Goal: Task Accomplishment & Management: Use online tool/utility

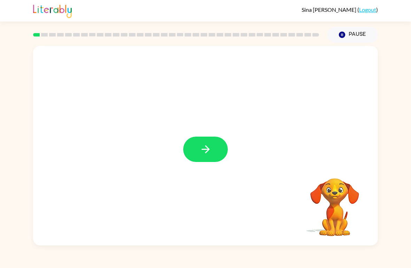
click at [203, 160] on button "button" at bounding box center [205, 149] width 45 height 25
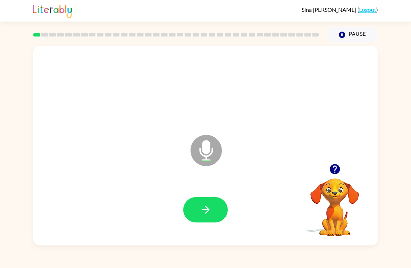
click at [211, 211] on icon "button" at bounding box center [205, 210] width 12 height 12
click at [205, 213] on icon "button" at bounding box center [205, 210] width 12 height 12
click at [203, 212] on icon "button" at bounding box center [205, 210] width 12 height 12
click at [209, 208] on icon "button" at bounding box center [205, 210] width 12 height 12
click at [216, 208] on button "button" at bounding box center [205, 209] width 45 height 25
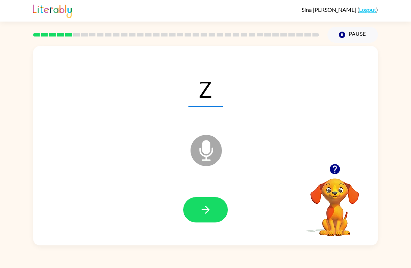
click at [208, 220] on button "button" at bounding box center [205, 209] width 45 height 25
click at [206, 212] on icon "button" at bounding box center [205, 210] width 12 height 12
click at [213, 215] on button "button" at bounding box center [205, 209] width 45 height 25
click at [207, 213] on icon "button" at bounding box center [205, 210] width 12 height 12
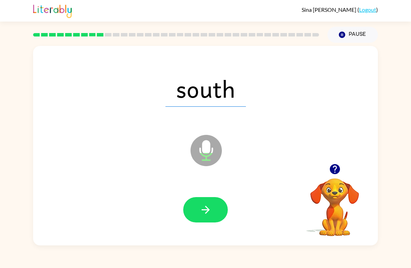
click at [206, 208] on icon "button" at bounding box center [205, 210] width 8 height 8
click at [210, 217] on button "button" at bounding box center [205, 209] width 45 height 25
click at [218, 220] on button "button" at bounding box center [205, 209] width 45 height 25
click at [208, 215] on icon "button" at bounding box center [205, 210] width 12 height 12
click at [204, 205] on icon "button" at bounding box center [205, 210] width 12 height 12
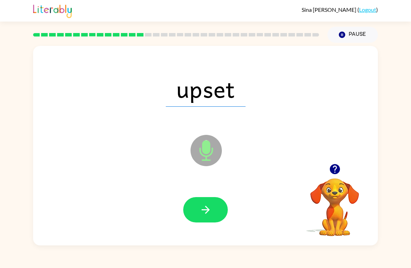
click at [218, 214] on button "button" at bounding box center [205, 209] width 45 height 25
click at [215, 212] on button "button" at bounding box center [205, 209] width 45 height 25
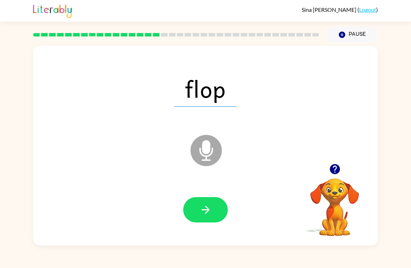
click at [214, 217] on button "button" at bounding box center [205, 209] width 45 height 25
click at [335, 170] on icon "button" at bounding box center [335, 169] width 12 height 12
click at [214, 218] on button "button" at bounding box center [205, 209] width 45 height 25
click at [222, 207] on button "button" at bounding box center [205, 209] width 45 height 25
click at [208, 211] on icon "button" at bounding box center [205, 210] width 8 height 8
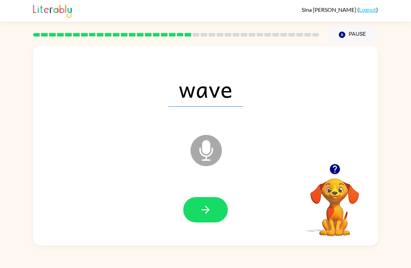
click at [210, 214] on icon "button" at bounding box center [205, 210] width 12 height 12
click at [210, 211] on icon "button" at bounding box center [205, 210] width 12 height 12
click at [214, 208] on button "button" at bounding box center [205, 209] width 45 height 25
click at [216, 219] on button "button" at bounding box center [205, 209] width 45 height 25
click at [211, 203] on button "button" at bounding box center [205, 209] width 45 height 25
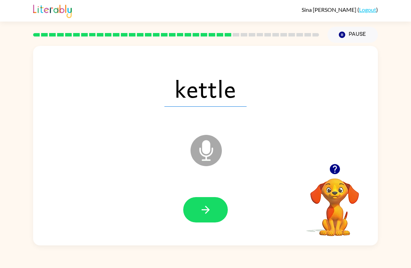
click at [203, 212] on icon "button" at bounding box center [205, 210] width 12 height 12
click at [210, 213] on icon "button" at bounding box center [205, 210] width 12 height 12
click at [210, 210] on icon "button" at bounding box center [205, 210] width 12 height 12
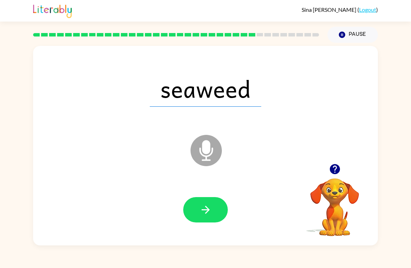
click at [207, 214] on icon "button" at bounding box center [205, 210] width 12 height 12
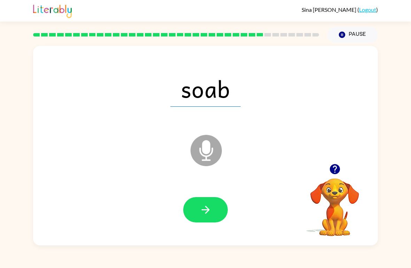
click at [202, 211] on icon "button" at bounding box center [205, 210] width 12 height 12
click at [205, 213] on icon "button" at bounding box center [205, 210] width 12 height 12
click at [202, 210] on icon "button" at bounding box center [205, 210] width 8 height 8
click at [196, 217] on button "button" at bounding box center [205, 209] width 45 height 25
click at [189, 209] on button "button" at bounding box center [205, 209] width 45 height 25
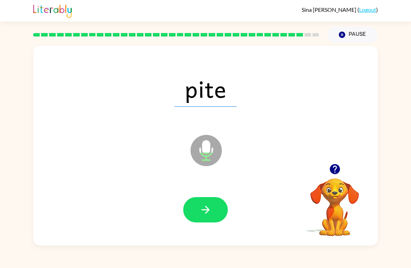
click at [209, 211] on icon "button" at bounding box center [205, 210] width 12 height 12
click at [207, 213] on icon "button" at bounding box center [205, 210] width 8 height 8
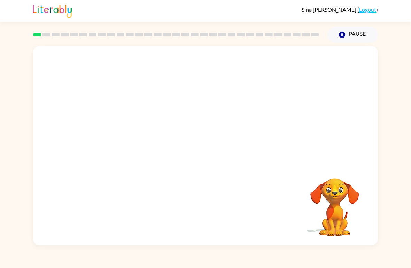
click at [185, 111] on video "Your browser must support playing .mp4 files to use Literably. Please try using…" at bounding box center [205, 105] width 345 height 118
click at [214, 154] on button "button" at bounding box center [205, 149] width 45 height 25
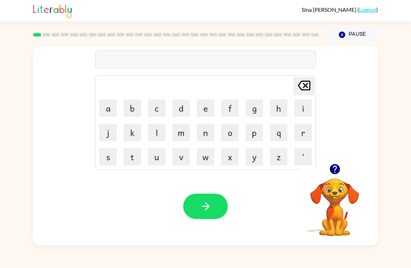
click at [301, 134] on button "r" at bounding box center [302, 132] width 17 height 17
click at [203, 109] on button "e" at bounding box center [205, 108] width 17 height 17
click at [135, 109] on button "b" at bounding box center [132, 108] width 17 height 17
click at [201, 211] on icon "button" at bounding box center [205, 207] width 12 height 12
click at [184, 137] on button "m" at bounding box center [180, 132] width 17 height 17
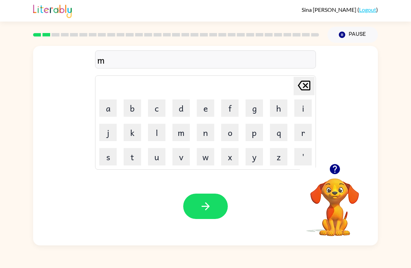
click at [233, 133] on button "o" at bounding box center [229, 132] width 17 height 17
click at [301, 88] on icon "[PERSON_NAME] last character input" at bounding box center [304, 85] width 17 height 17
click at [115, 107] on button "a" at bounding box center [107, 108] width 17 height 17
click at [139, 160] on button "t" at bounding box center [132, 156] width 17 height 17
click at [279, 107] on button "h" at bounding box center [278, 108] width 17 height 17
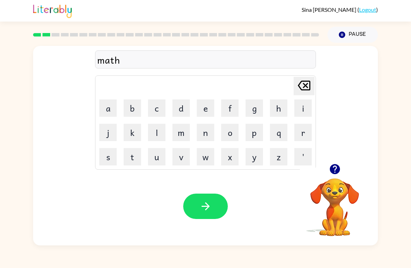
click at [300, 87] on icon "Delete Delete last character input" at bounding box center [304, 85] width 17 height 17
click at [309, 86] on icon at bounding box center [304, 86] width 13 height 10
click at [311, 81] on icon "Delete Delete last character input" at bounding box center [304, 85] width 17 height 17
click at [233, 130] on button "o" at bounding box center [229, 132] width 17 height 17
click at [130, 160] on button "t" at bounding box center [132, 156] width 17 height 17
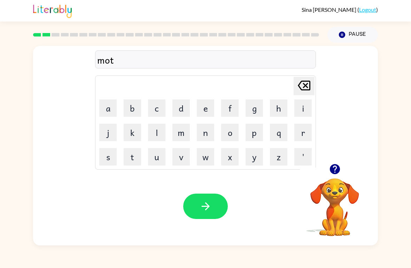
click at [276, 108] on button "h" at bounding box center [278, 108] width 17 height 17
click at [206, 208] on icon "button" at bounding box center [205, 207] width 12 height 12
click at [182, 112] on button "d" at bounding box center [180, 108] width 17 height 17
click at [204, 110] on button "e" at bounding box center [205, 108] width 17 height 17
click at [203, 125] on button "n" at bounding box center [205, 132] width 17 height 17
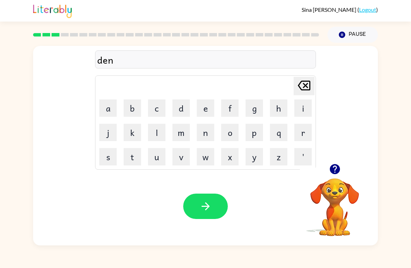
click at [208, 202] on icon "button" at bounding box center [205, 207] width 12 height 12
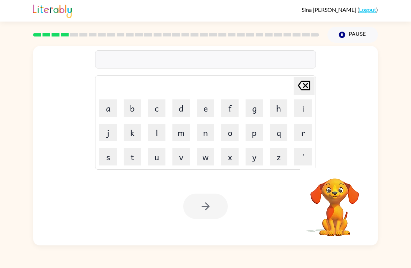
click at [343, 40] on button "Pause Pause" at bounding box center [352, 35] width 50 height 16
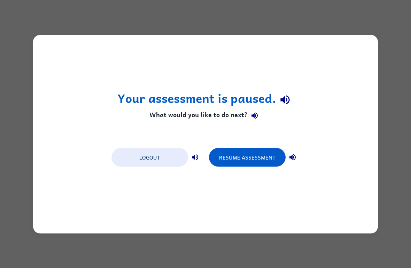
click at [346, 40] on div "Your assessment is paused. What would you like to do next? Logout Resume Assess…" at bounding box center [205, 134] width 345 height 199
click at [262, 164] on button "Resume Assessment" at bounding box center [247, 157] width 77 height 19
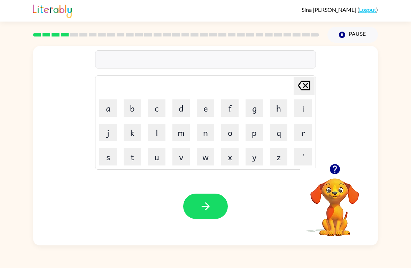
click at [107, 158] on button "s" at bounding box center [107, 156] width 17 height 17
click at [258, 136] on button "p" at bounding box center [253, 132] width 17 height 17
click at [232, 138] on button "o" at bounding box center [229, 132] width 17 height 17
click at [135, 158] on button "t" at bounding box center [132, 156] width 17 height 17
click at [200, 210] on icon "button" at bounding box center [205, 207] width 12 height 12
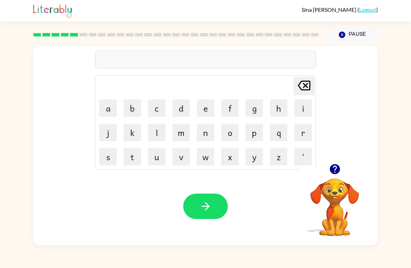
click at [107, 162] on button "s" at bounding box center [107, 156] width 17 height 17
click at [204, 160] on button "w" at bounding box center [205, 156] width 17 height 17
click at [252, 139] on button "p" at bounding box center [253, 132] width 17 height 17
click at [131, 156] on button "t" at bounding box center [132, 156] width 17 height 17
click at [203, 205] on icon "button" at bounding box center [205, 207] width 12 height 12
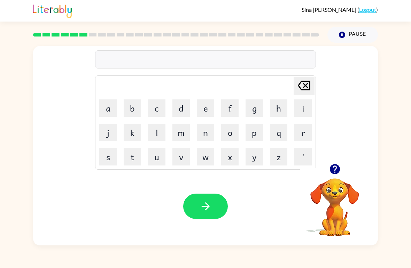
click at [249, 132] on button "p" at bounding box center [253, 132] width 17 height 17
click at [303, 108] on button "i" at bounding box center [302, 108] width 17 height 17
click at [246, 165] on button "y" at bounding box center [253, 156] width 17 height 17
click at [210, 209] on icon "button" at bounding box center [205, 207] width 12 height 12
click at [154, 104] on button "c" at bounding box center [156, 108] width 17 height 17
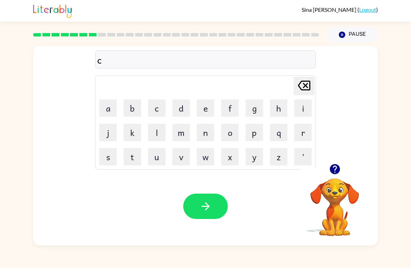
click at [105, 106] on button "a" at bounding box center [107, 108] width 17 height 17
click at [200, 130] on button "n" at bounding box center [205, 132] width 17 height 17
click at [183, 110] on button "d" at bounding box center [180, 108] width 17 height 17
click at [156, 137] on button "l" at bounding box center [156, 132] width 17 height 17
click at [208, 219] on button "button" at bounding box center [205, 206] width 45 height 25
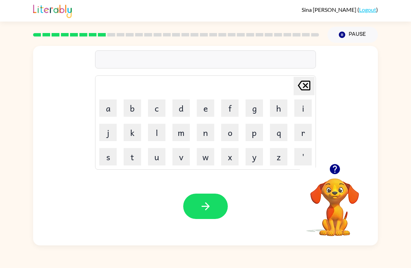
click at [138, 107] on button "b" at bounding box center [132, 108] width 17 height 17
click at [109, 111] on button "a" at bounding box center [107, 108] width 17 height 17
click at [133, 159] on button "t" at bounding box center [132, 156] width 17 height 17
click at [273, 115] on button "h" at bounding box center [278, 108] width 17 height 17
click at [196, 208] on button "button" at bounding box center [205, 206] width 45 height 25
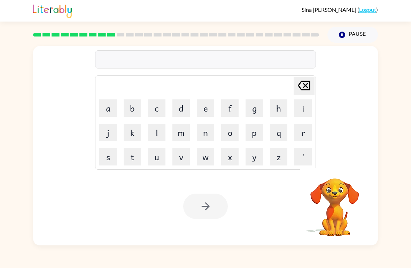
click at [152, 114] on button "c" at bounding box center [156, 108] width 17 height 17
click at [157, 134] on button "l" at bounding box center [156, 132] width 17 height 17
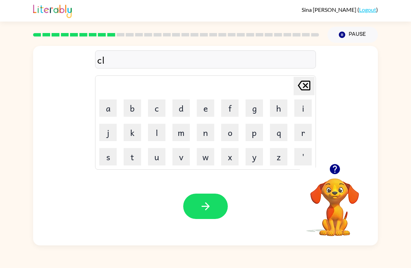
click at [112, 106] on button "a" at bounding box center [107, 108] width 17 height 17
click at [205, 160] on button "w" at bounding box center [205, 156] width 17 height 17
click at [207, 134] on button "n" at bounding box center [205, 132] width 17 height 17
click at [193, 214] on button "button" at bounding box center [205, 206] width 45 height 25
click at [116, 156] on button "s" at bounding box center [107, 156] width 17 height 17
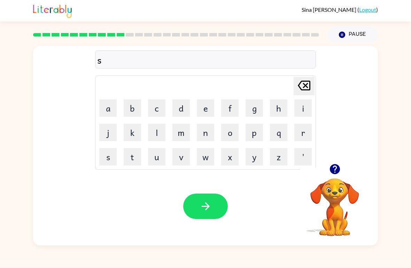
click at [280, 104] on button "h" at bounding box center [278, 108] width 17 height 17
click at [229, 135] on button "o" at bounding box center [229, 132] width 17 height 17
click at [155, 113] on button "c" at bounding box center [156, 108] width 17 height 17
click at [132, 135] on button "k" at bounding box center [132, 132] width 17 height 17
click at [206, 203] on icon "button" at bounding box center [205, 207] width 12 height 12
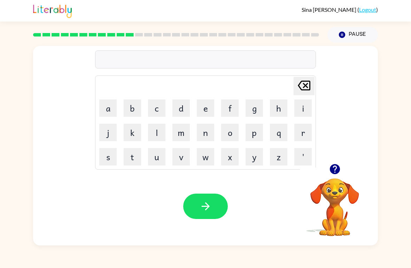
click at [254, 112] on button "g" at bounding box center [253, 108] width 17 height 17
click at [112, 107] on button "a" at bounding box center [107, 108] width 17 height 17
click at [114, 156] on button "s" at bounding box center [107, 156] width 17 height 17
click at [167, 98] on td "c" at bounding box center [157, 108] width 24 height 24
click at [201, 112] on button "e" at bounding box center [205, 108] width 17 height 17
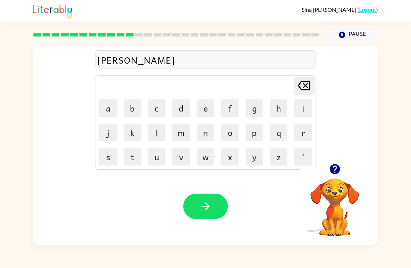
click at [208, 218] on button "button" at bounding box center [205, 206] width 45 height 25
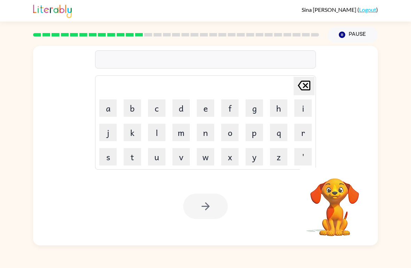
click at [110, 154] on button "s" at bounding box center [107, 156] width 17 height 17
click at [253, 137] on button "p" at bounding box center [253, 132] width 17 height 17
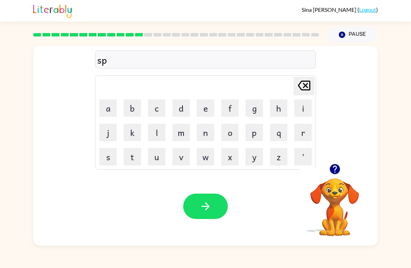
click at [160, 131] on button "l" at bounding box center [156, 132] width 17 height 17
click at [234, 134] on button "o" at bounding box center [229, 132] width 17 height 17
click at [182, 115] on button "d" at bounding box center [180, 108] width 17 height 17
click at [208, 103] on button "e" at bounding box center [205, 108] width 17 height 17
click at [199, 210] on icon "button" at bounding box center [205, 207] width 12 height 12
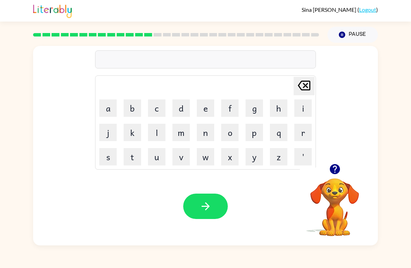
click at [107, 158] on button "s" at bounding box center [107, 156] width 17 height 17
click at [210, 159] on button "w" at bounding box center [205, 156] width 17 height 17
click at [205, 112] on button "e" at bounding box center [205, 108] width 17 height 17
click at [134, 156] on button "t" at bounding box center [132, 156] width 17 height 17
click at [201, 138] on button "n" at bounding box center [205, 132] width 17 height 17
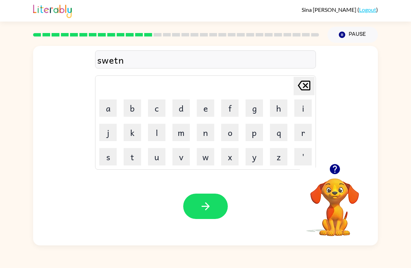
click at [298, 111] on button "i" at bounding box center [302, 108] width 17 height 17
click at [107, 161] on button "s" at bounding box center [107, 156] width 17 height 17
click at [204, 208] on icon "button" at bounding box center [205, 207] width 12 height 12
click at [279, 112] on button "h" at bounding box center [278, 108] width 17 height 17
click at [301, 110] on button "i" at bounding box center [302, 108] width 17 height 17
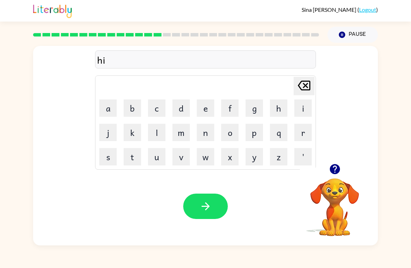
click at [176, 108] on button "d" at bounding box center [180, 108] width 17 height 17
click at [300, 88] on icon at bounding box center [304, 86] width 13 height 10
click at [131, 106] on button "b" at bounding box center [132, 108] width 17 height 17
click at [228, 137] on button "o" at bounding box center [229, 132] width 17 height 17
click at [201, 160] on button "w" at bounding box center [205, 156] width 17 height 17
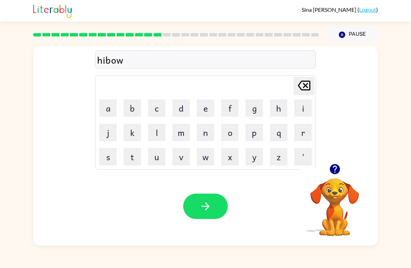
click at [206, 111] on button "e" at bounding box center [205, 108] width 17 height 17
click at [210, 208] on icon "button" at bounding box center [205, 207] width 12 height 12
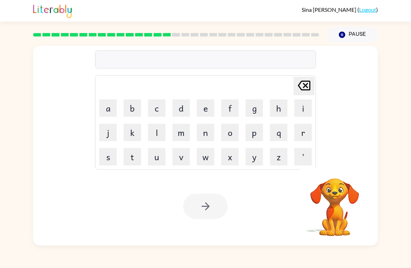
click at [230, 107] on button "f" at bounding box center [229, 108] width 17 height 17
click at [234, 134] on button "o" at bounding box center [229, 132] width 17 height 17
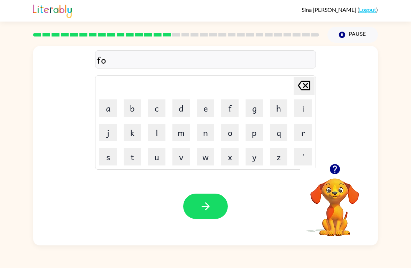
click at [303, 138] on button "r" at bounding box center [302, 132] width 17 height 17
click at [156, 114] on button "c" at bounding box center [156, 108] width 17 height 17
click at [135, 132] on button "k" at bounding box center [132, 132] width 17 height 17
click at [207, 211] on icon "button" at bounding box center [205, 207] width 12 height 12
click at [208, 154] on button "w" at bounding box center [205, 156] width 17 height 17
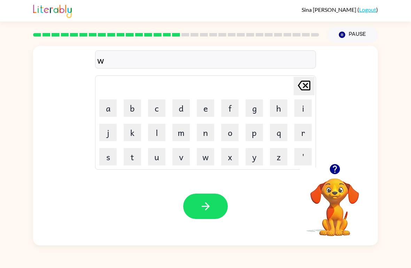
click at [206, 114] on button "e" at bounding box center [205, 108] width 17 height 17
click at [130, 110] on button "b" at bounding box center [132, 108] width 17 height 17
click at [205, 211] on icon "button" at bounding box center [205, 207] width 12 height 12
click at [104, 162] on button "s" at bounding box center [107, 156] width 17 height 17
click at [158, 132] on button "l" at bounding box center [156, 132] width 17 height 17
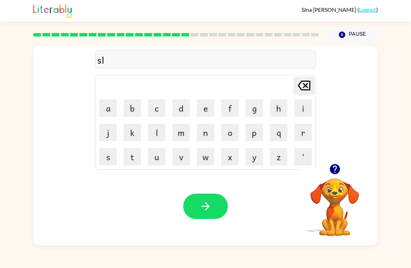
click at [204, 109] on button "e" at bounding box center [205, 108] width 17 height 17
click at [256, 138] on button "p" at bounding box center [253, 132] width 17 height 17
click at [134, 158] on button "t" at bounding box center [132, 156] width 17 height 17
click at [213, 215] on button "button" at bounding box center [205, 206] width 45 height 25
click at [277, 111] on button "h" at bounding box center [278, 108] width 17 height 17
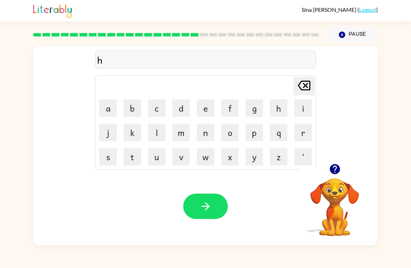
click at [235, 135] on button "o" at bounding box center [229, 132] width 17 height 17
click at [298, 131] on button "r" at bounding box center [302, 132] width 17 height 17
click at [183, 108] on button "d" at bounding box center [180, 108] width 17 height 17
click at [215, 210] on button "button" at bounding box center [205, 206] width 45 height 25
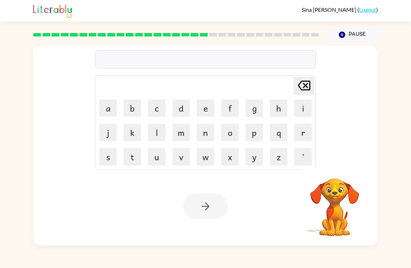
click at [298, 140] on button "r" at bounding box center [302, 132] width 17 height 17
click at [229, 128] on button "o" at bounding box center [229, 132] width 17 height 17
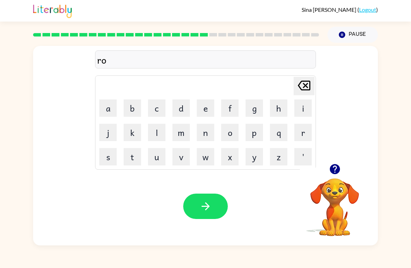
click at [175, 105] on button "d" at bounding box center [180, 108] width 17 height 17
click at [212, 215] on button "button" at bounding box center [205, 206] width 45 height 25
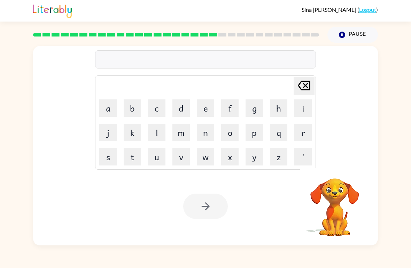
click at [303, 139] on button "r" at bounding box center [302, 132] width 17 height 17
click at [207, 109] on button "e" at bounding box center [205, 108] width 17 height 17
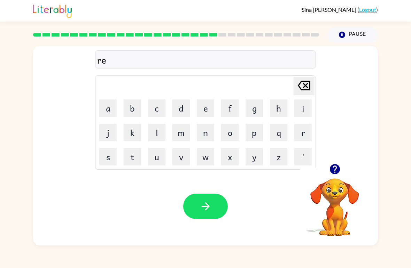
click at [109, 157] on button "s" at bounding box center [107, 156] width 17 height 17
click at [128, 156] on button "t" at bounding box center [132, 156] width 17 height 17
click at [302, 105] on button "i" at bounding box center [302, 108] width 17 height 17
click at [187, 109] on button "d" at bounding box center [180, 108] width 17 height 17
click at [204, 214] on button "button" at bounding box center [205, 206] width 45 height 25
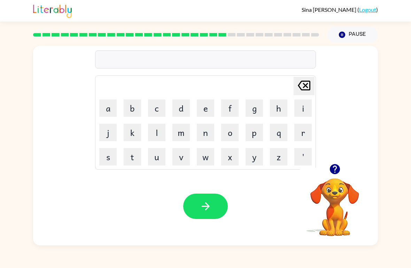
click at [204, 160] on button "w" at bounding box center [205, 156] width 17 height 17
click at [109, 105] on button "a" at bounding box center [107, 108] width 17 height 17
click at [157, 111] on button "c" at bounding box center [156, 108] width 17 height 17
click at [134, 134] on button "k" at bounding box center [132, 132] width 17 height 17
click at [205, 214] on button "button" at bounding box center [205, 206] width 45 height 25
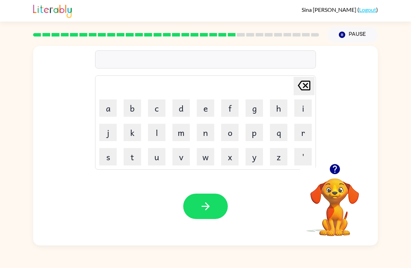
click at [114, 157] on button "s" at bounding box center [107, 156] width 17 height 17
click at [203, 138] on button "n" at bounding box center [205, 132] width 17 height 17
click at [229, 138] on button "o" at bounding box center [229, 132] width 17 height 17
click at [208, 158] on button "w" at bounding box center [205, 156] width 17 height 17
click at [180, 136] on button "m" at bounding box center [180, 132] width 17 height 17
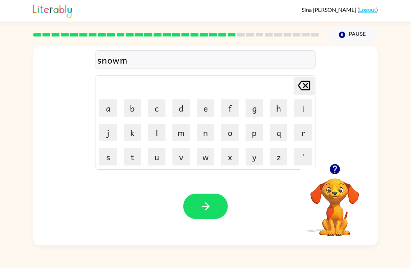
click at [201, 107] on button "e" at bounding box center [205, 108] width 17 height 17
click at [203, 133] on button "n" at bounding box center [205, 132] width 17 height 17
click at [207, 213] on button "button" at bounding box center [205, 206] width 45 height 25
click at [209, 160] on button "w" at bounding box center [205, 156] width 17 height 17
click at [306, 110] on button "i" at bounding box center [302, 108] width 17 height 17
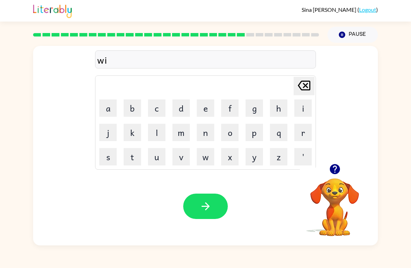
click at [207, 132] on button "n" at bounding box center [205, 132] width 17 height 17
click at [131, 159] on button "t" at bounding box center [132, 156] width 17 height 17
click at [295, 141] on button "r" at bounding box center [302, 132] width 17 height 17
click at [201, 212] on icon "button" at bounding box center [205, 207] width 12 height 12
click at [158, 112] on button "c" at bounding box center [156, 108] width 17 height 17
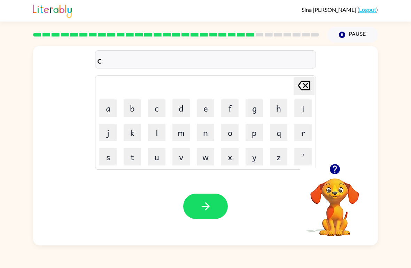
click at [280, 105] on button "h" at bounding box center [278, 108] width 17 height 17
click at [203, 106] on button "e" at bounding box center [205, 108] width 17 height 17
click at [113, 158] on button "s" at bounding box center [107, 156] width 17 height 17
click at [306, 89] on icon "Delete Delete last character input" at bounding box center [304, 85] width 17 height 17
click at [134, 157] on button "t" at bounding box center [132, 156] width 17 height 17
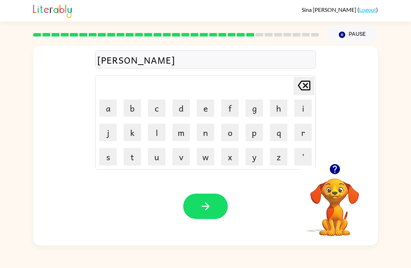
click at [298, 91] on icon "Delete Delete last character input" at bounding box center [304, 85] width 17 height 17
click at [303, 90] on icon at bounding box center [304, 86] width 13 height 10
click at [112, 158] on button "s" at bounding box center [107, 156] width 17 height 17
click at [137, 152] on button "t" at bounding box center [132, 156] width 17 height 17
click at [209, 211] on icon "button" at bounding box center [205, 207] width 12 height 12
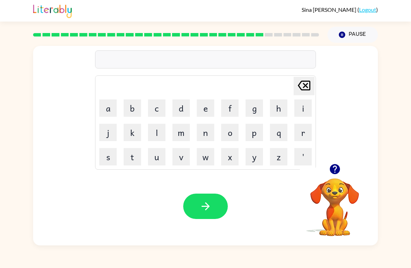
click at [113, 162] on button "s" at bounding box center [107, 156] width 17 height 17
click at [156, 164] on button "u" at bounding box center [156, 156] width 17 height 17
click at [183, 108] on button "d" at bounding box center [180, 108] width 17 height 17
click at [302, 121] on td "r" at bounding box center [303, 133] width 24 height 24
click at [304, 113] on button "i" at bounding box center [302, 108] width 17 height 17
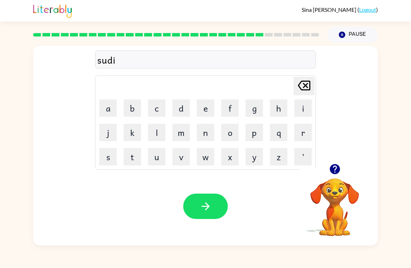
click at [197, 141] on button "n" at bounding box center [205, 132] width 17 height 17
click at [206, 205] on icon "button" at bounding box center [205, 207] width 12 height 12
click at [155, 109] on button "c" at bounding box center [156, 108] width 17 height 17
click at [225, 137] on button "o" at bounding box center [229, 132] width 17 height 17
click at [210, 148] on button "w" at bounding box center [205, 156] width 17 height 17
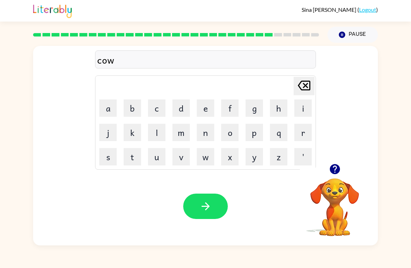
click at [205, 138] on button "n" at bounding box center [205, 132] width 17 height 17
click at [211, 199] on button "button" at bounding box center [205, 206] width 45 height 25
click at [159, 106] on button "c" at bounding box center [156, 108] width 17 height 17
click at [124, 135] on button "k" at bounding box center [132, 132] width 17 height 17
click at [297, 95] on div "Delete Delete last character input" at bounding box center [304, 86] width 17 height 18
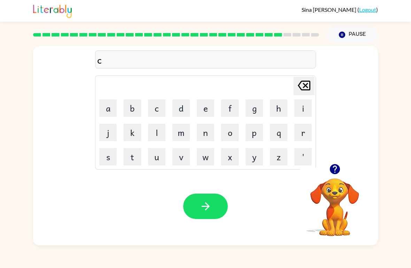
click at [281, 109] on button "h" at bounding box center [278, 108] width 17 height 17
click at [110, 107] on button "a" at bounding box center [107, 108] width 17 height 17
click at [199, 130] on button "n" at bounding box center [205, 132] width 17 height 17
click at [202, 217] on button "button" at bounding box center [205, 206] width 45 height 25
click at [113, 156] on button "s" at bounding box center [107, 156] width 17 height 17
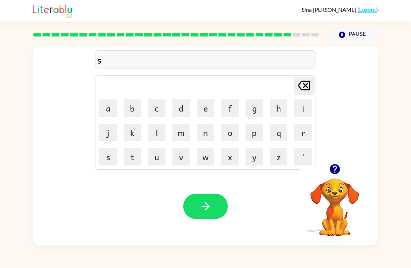
click at [257, 111] on button "g" at bounding box center [253, 108] width 17 height 17
click at [300, 95] on div "Delete Delete last character input" at bounding box center [304, 86] width 17 height 18
click at [280, 107] on button "h" at bounding box center [278, 108] width 17 height 17
click at [156, 162] on button "u" at bounding box center [156, 156] width 17 height 17
click at [130, 161] on button "t" at bounding box center [132, 156] width 17 height 17
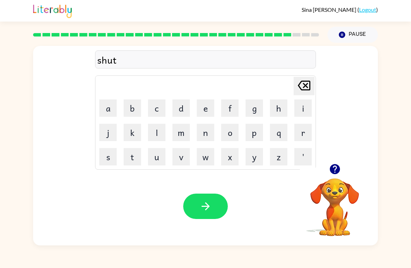
click at [300, 92] on icon "Delete Delete last character input" at bounding box center [304, 85] width 17 height 17
click at [210, 202] on icon "button" at bounding box center [205, 207] width 12 height 12
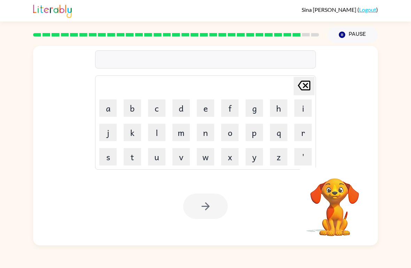
click at [227, 110] on button "f" at bounding box center [229, 108] width 17 height 17
click at [302, 86] on icon "Delete Delete last character input" at bounding box center [304, 85] width 17 height 17
click at [132, 159] on button "t" at bounding box center [132, 156] width 17 height 17
click at [281, 109] on button "h" at bounding box center [278, 108] width 17 height 17
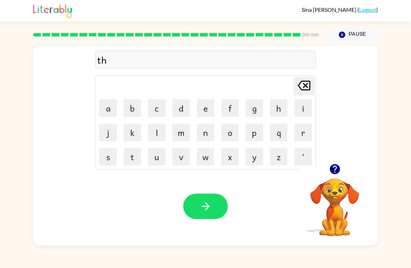
click at [304, 135] on button "r" at bounding box center [302, 132] width 17 height 17
click at [102, 159] on button "s" at bounding box center [107, 156] width 17 height 17
click at [127, 160] on button "t" at bounding box center [132, 156] width 17 height 17
click at [202, 215] on button "button" at bounding box center [205, 206] width 45 height 25
click at [302, 135] on button "r" at bounding box center [302, 132] width 17 height 17
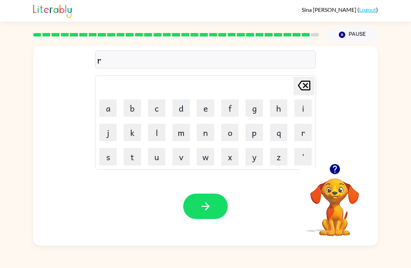
click at [107, 112] on button "a" at bounding box center [107, 108] width 17 height 17
click at [256, 127] on button "p" at bounding box center [253, 132] width 17 height 17
click at [199, 210] on button "button" at bounding box center [205, 206] width 45 height 25
